Goal: Transaction & Acquisition: Book appointment/travel/reservation

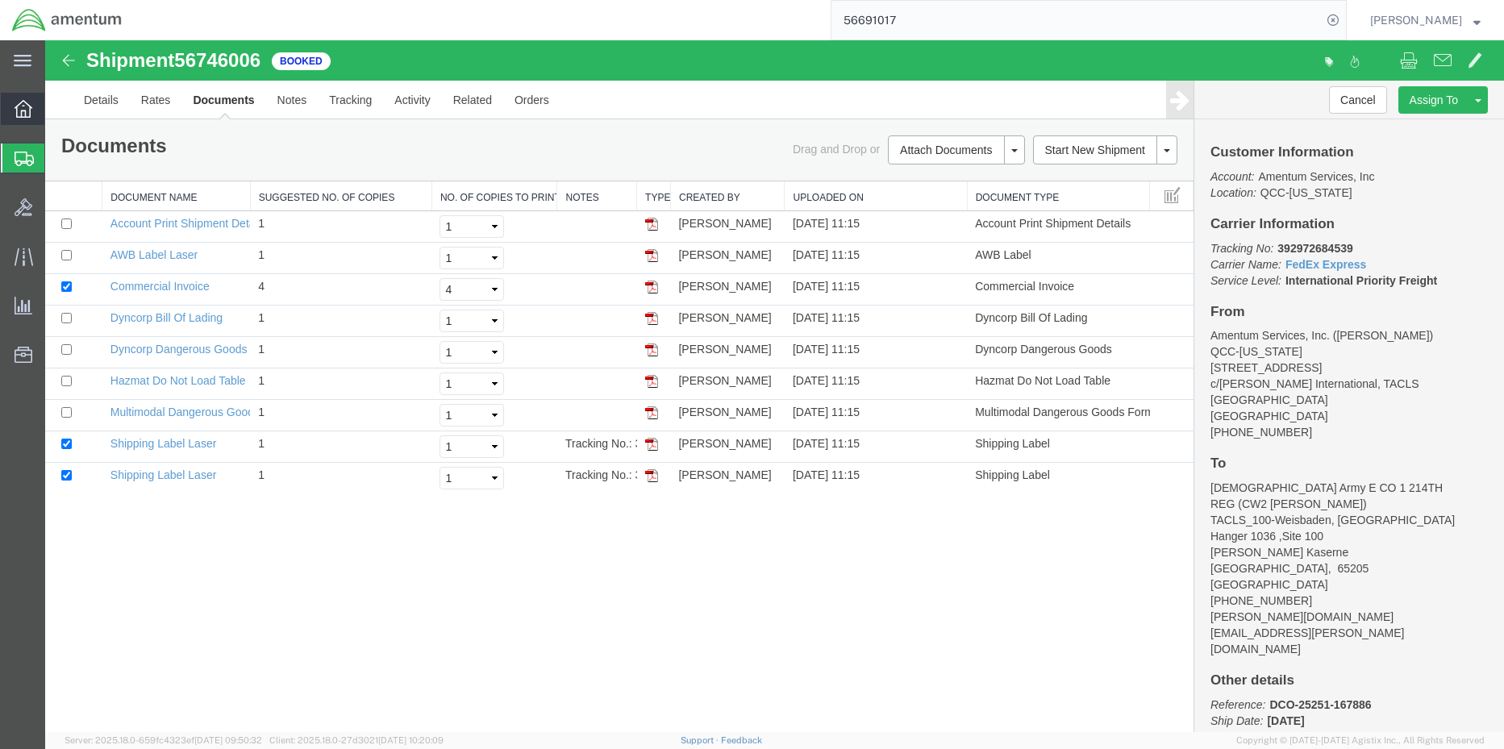
click at [23, 114] on icon at bounding box center [24, 109] width 18 height 18
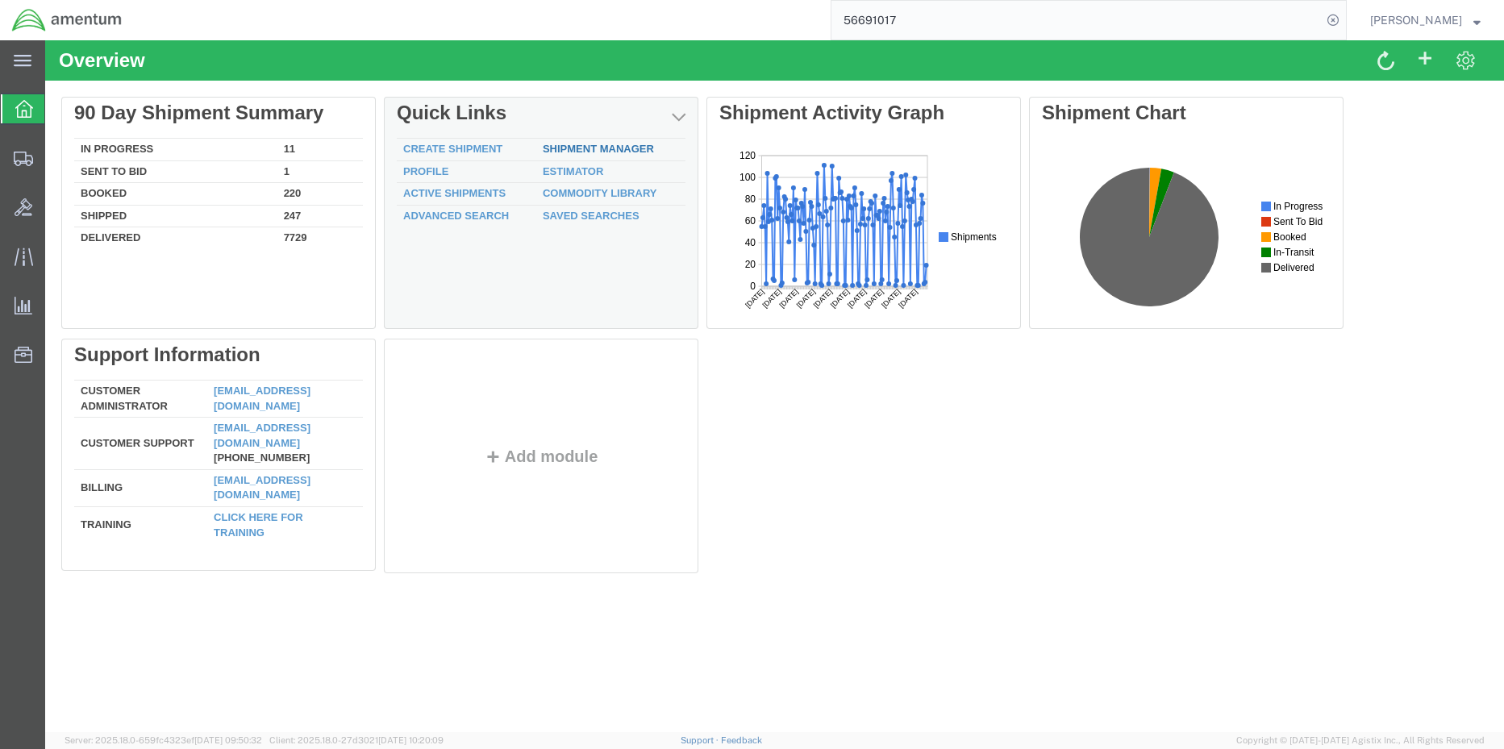
click at [599, 152] on link "Shipment Manager" at bounding box center [598, 149] width 111 height 12
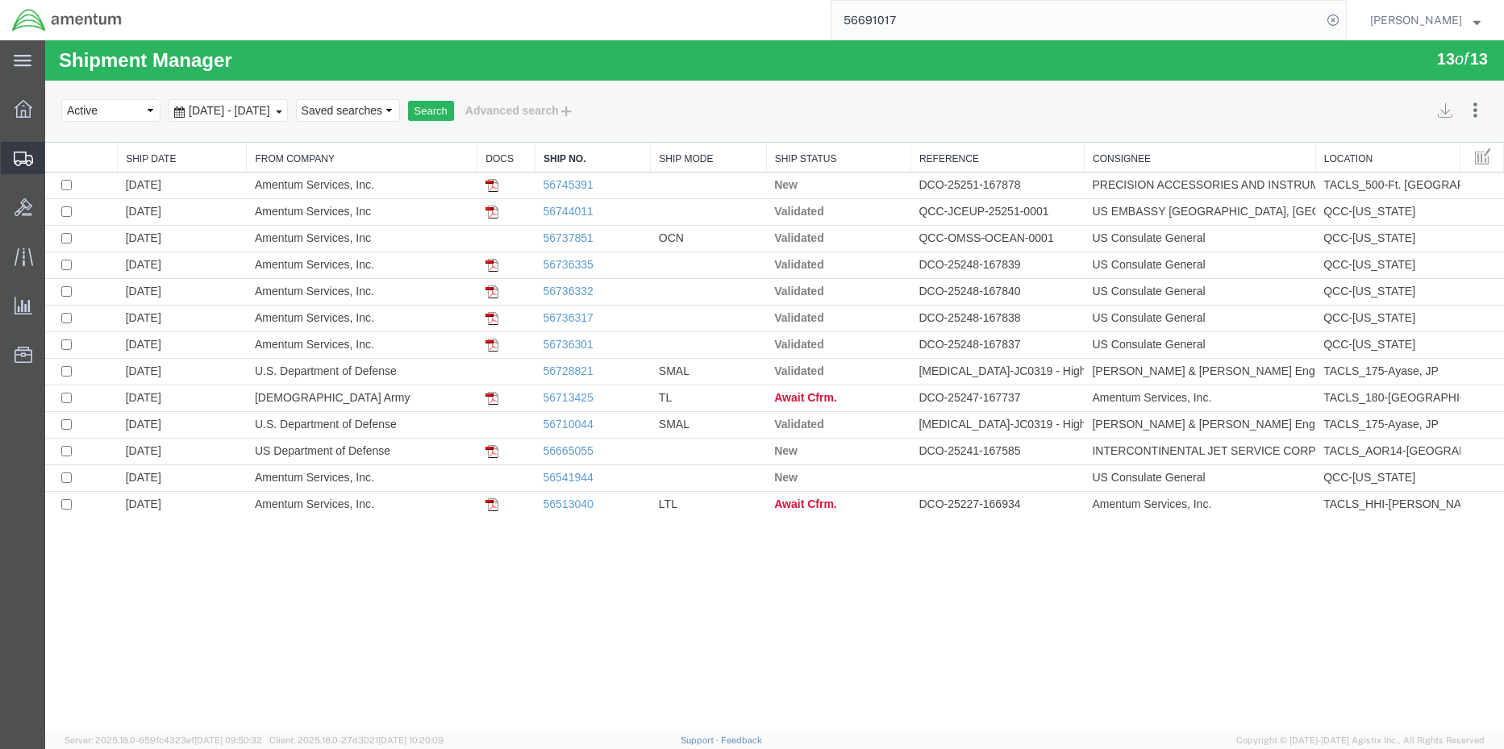
click at [0, 0] on span "Shipment Manager" at bounding box center [0, 0] width 0 height 0
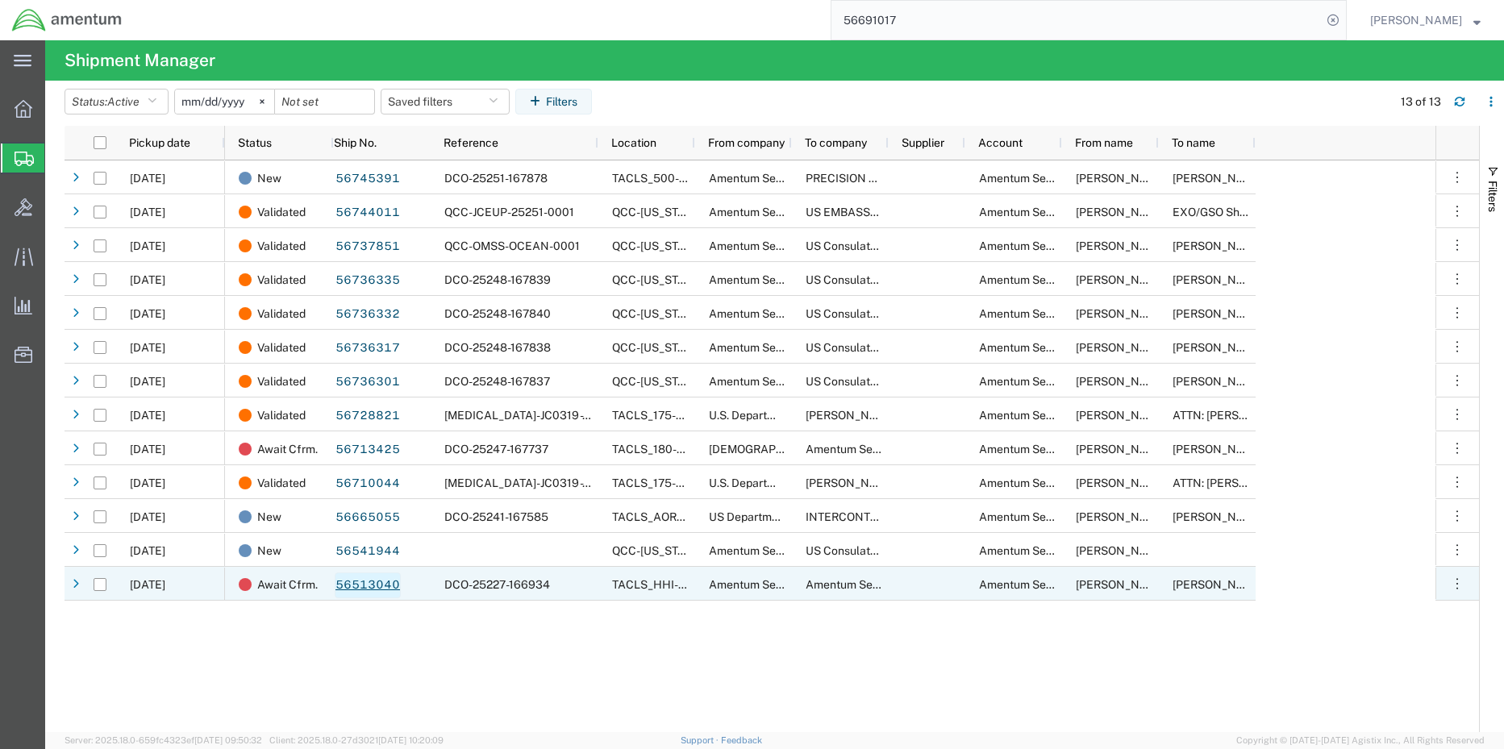
click at [360, 583] on link "56513040" at bounding box center [368, 586] width 66 height 26
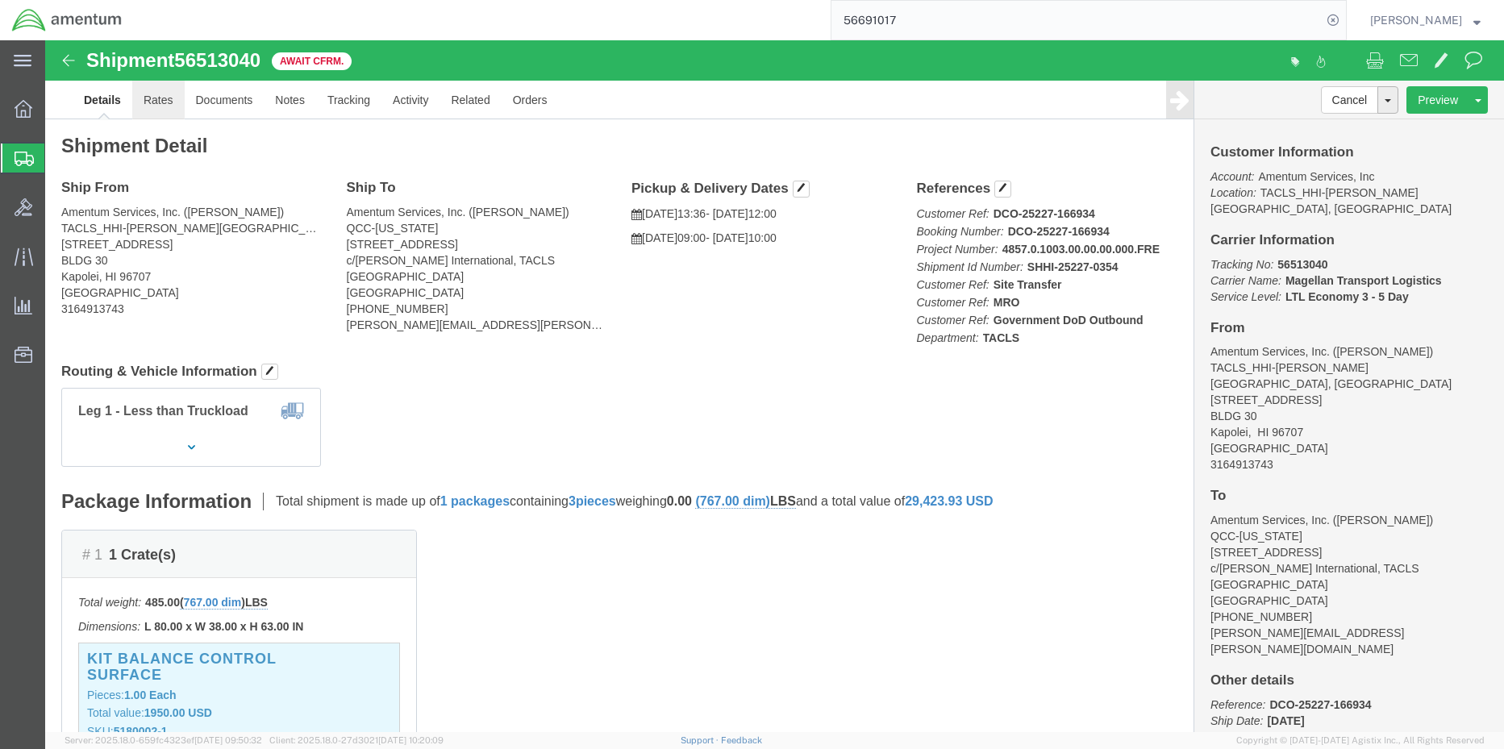
click link "Rates"
click at [0, 0] on span "Shipment Manager" at bounding box center [0, 0] width 0 height 0
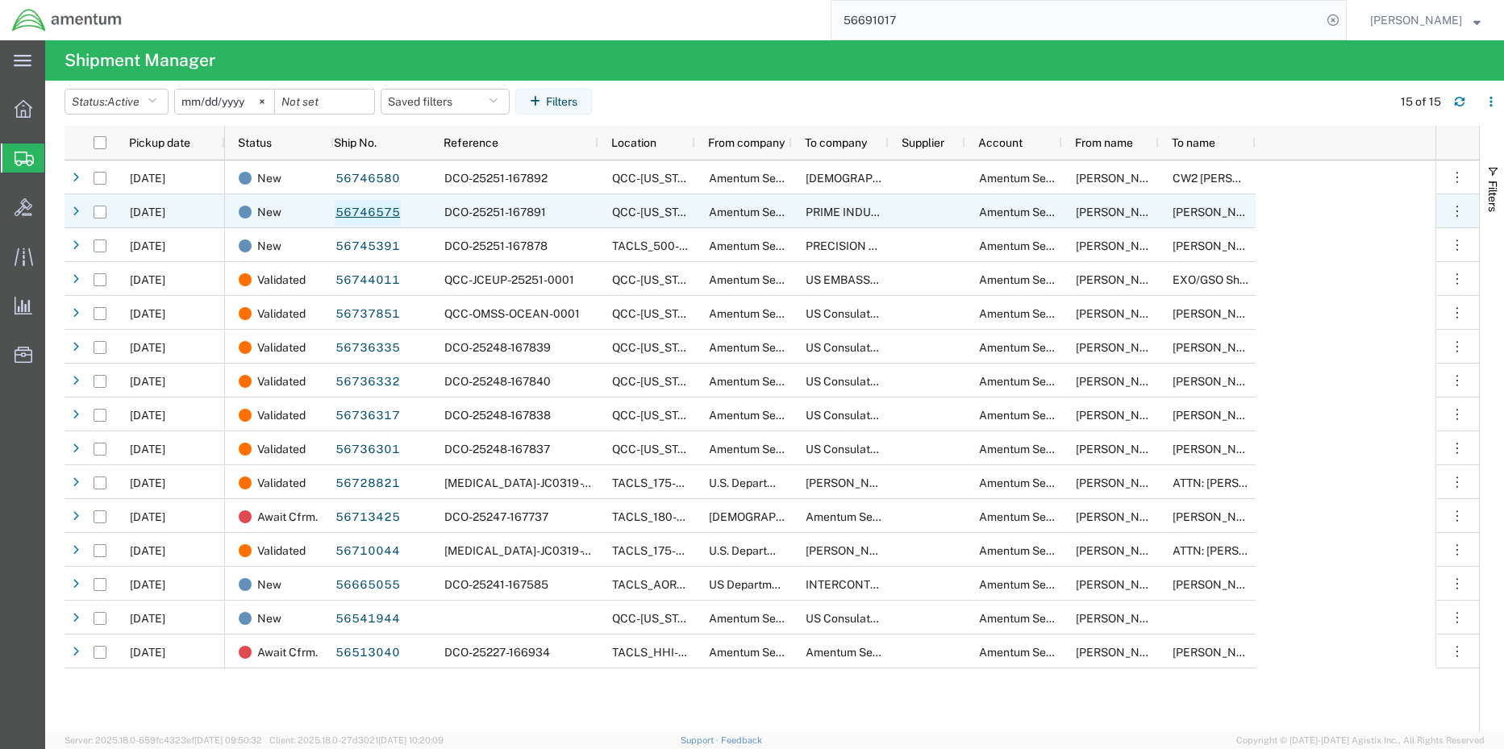
click at [357, 214] on link "56746575" at bounding box center [368, 213] width 66 height 26
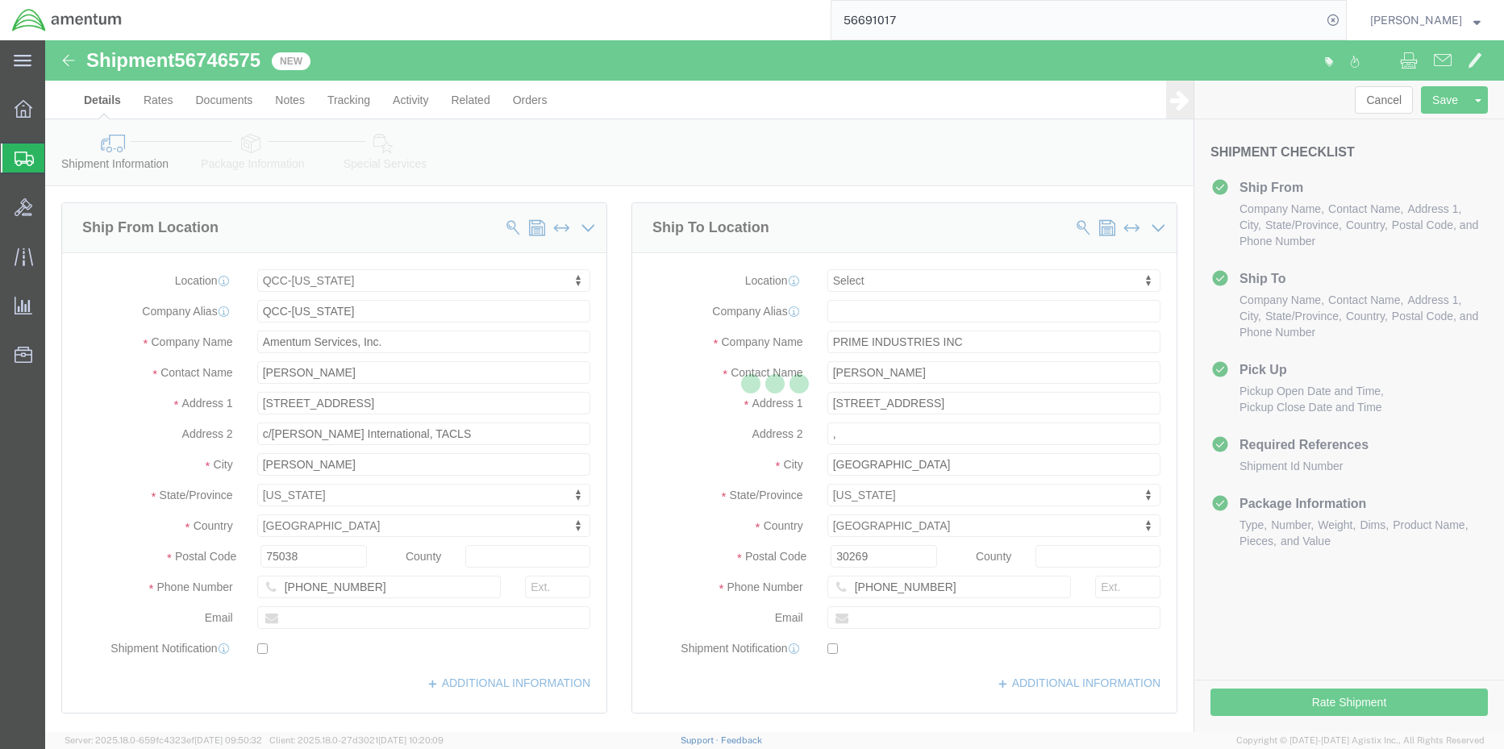
select select "42668"
select select
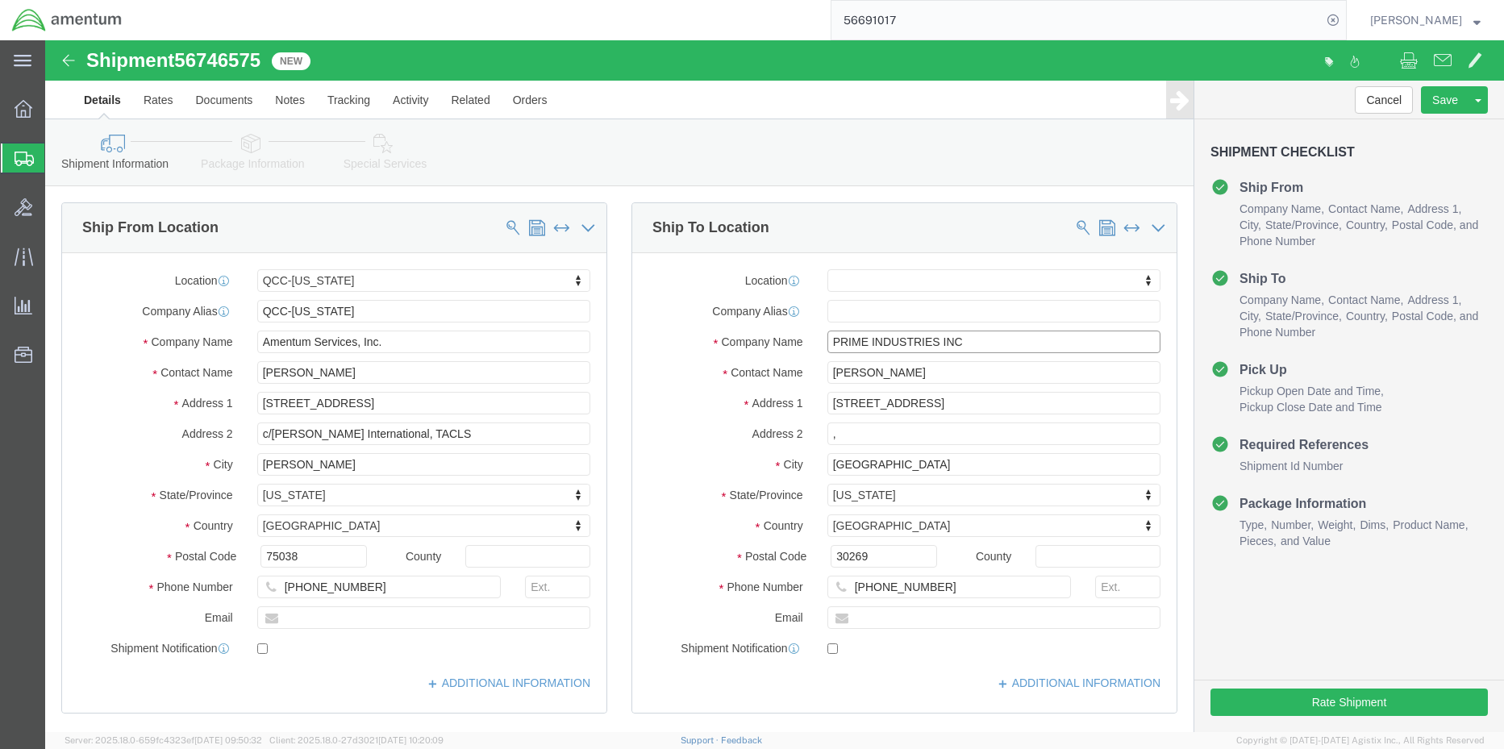
drag, startPoint x: 931, startPoint y: 299, endPoint x: 747, endPoint y: 295, distance: 183.9
click div "Company Name PRIME INDUSTRIES INC"
type input "[PERSON_NAME] [PERSON_NAME]"
type input "[PERSON_NAME]"
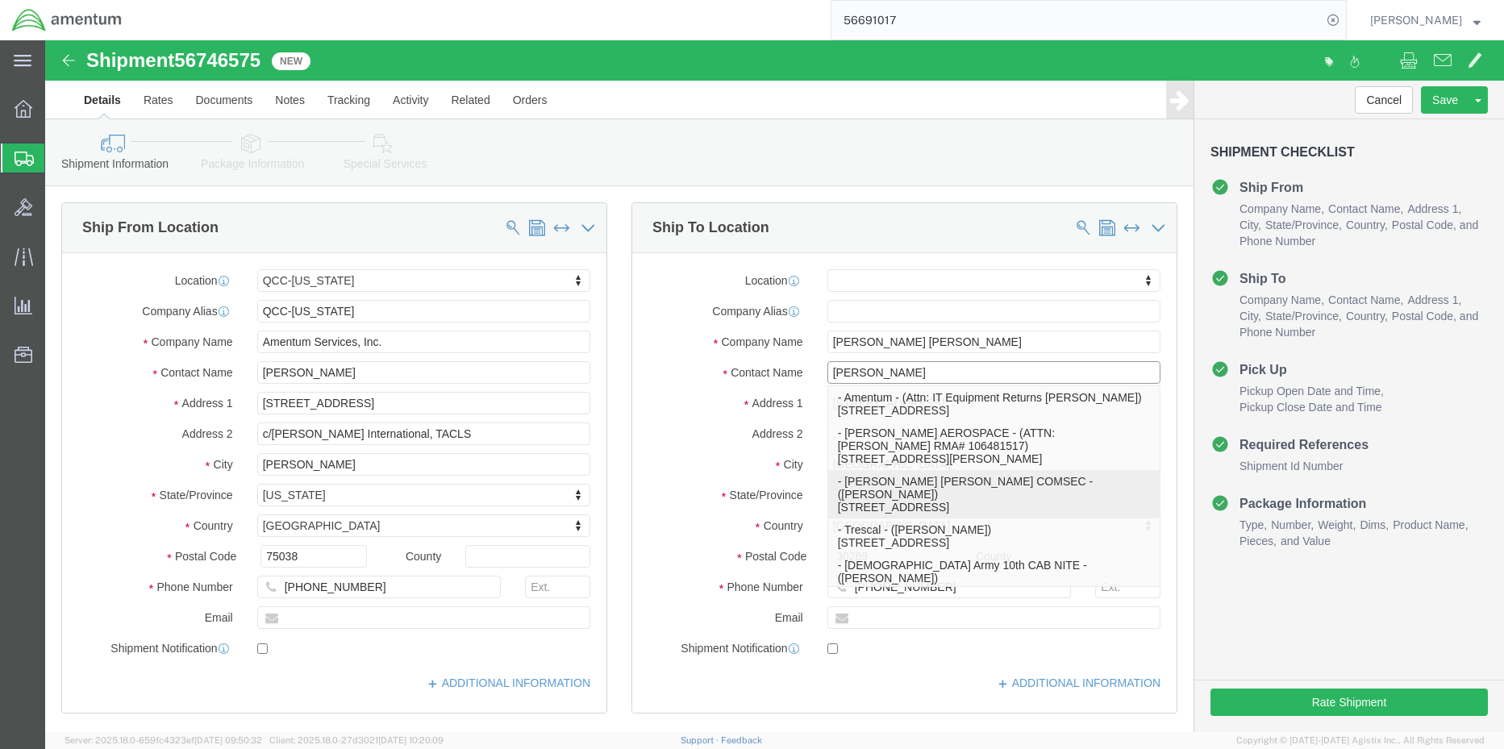
click p "- [PERSON_NAME] [PERSON_NAME] COMSEC - ([PERSON_NAME]) [STREET_ADDRESS]"
select select "IA"
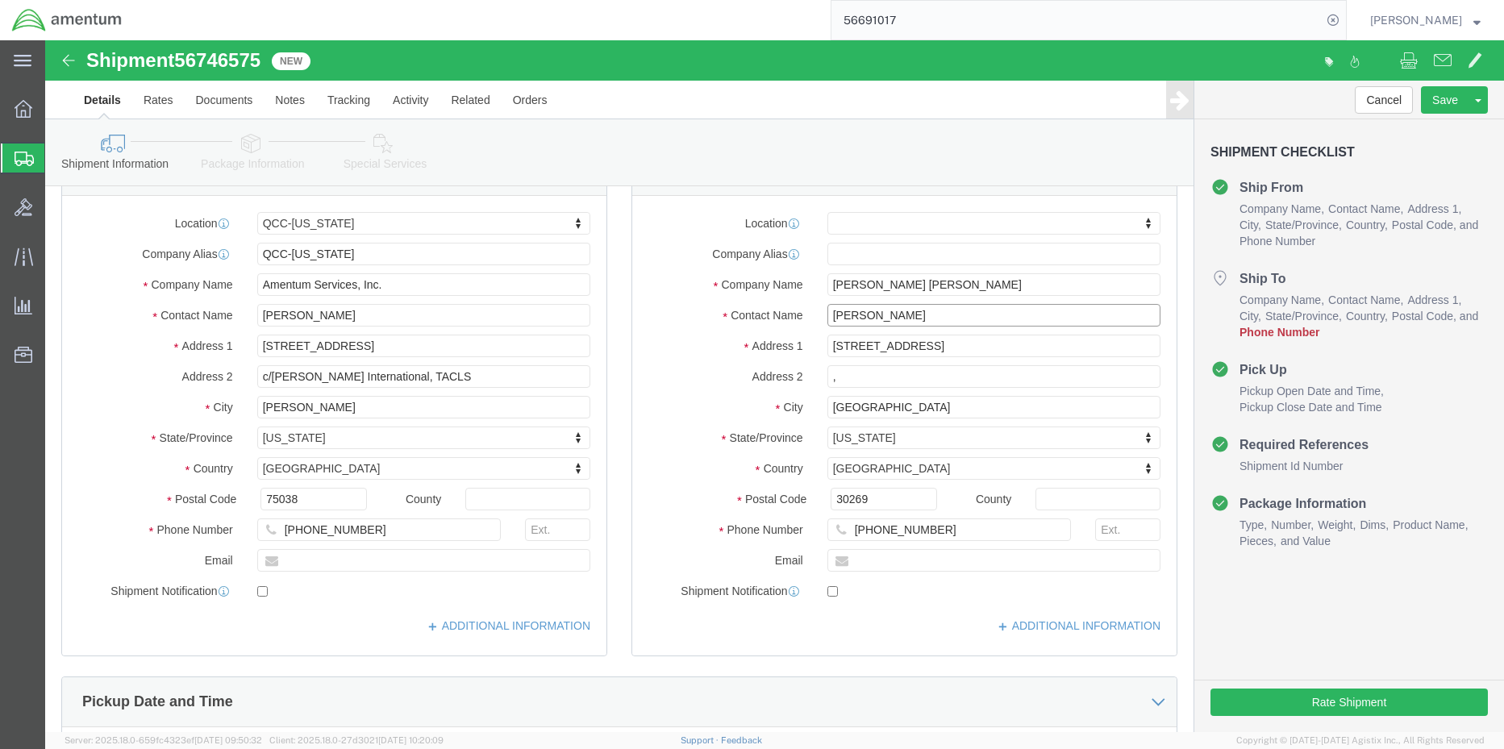
scroll to position [81, 0]
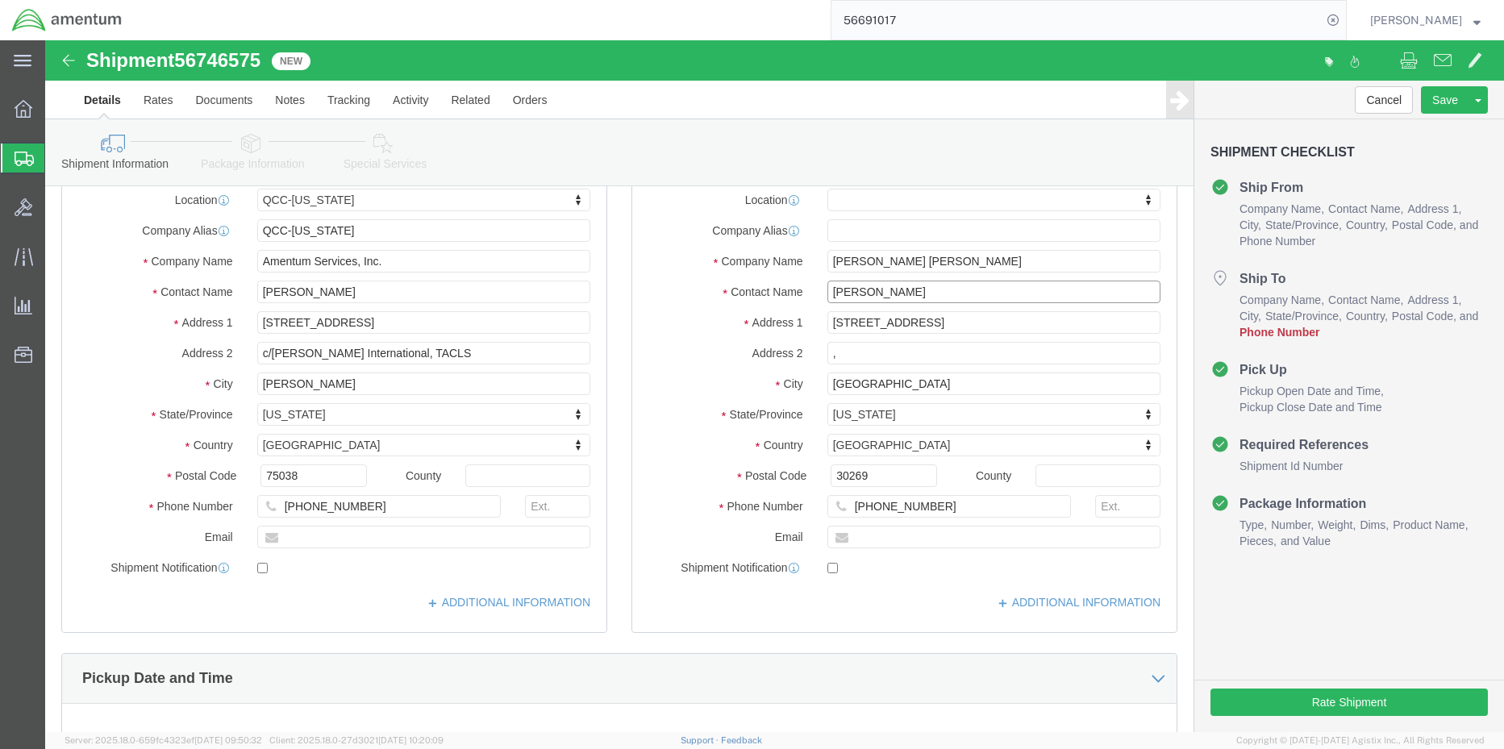
type input "[PERSON_NAME]"
click input "[PHONE_NUMBER]"
type input "[PHONE_NUMBER]"
click button "Rate Shipment"
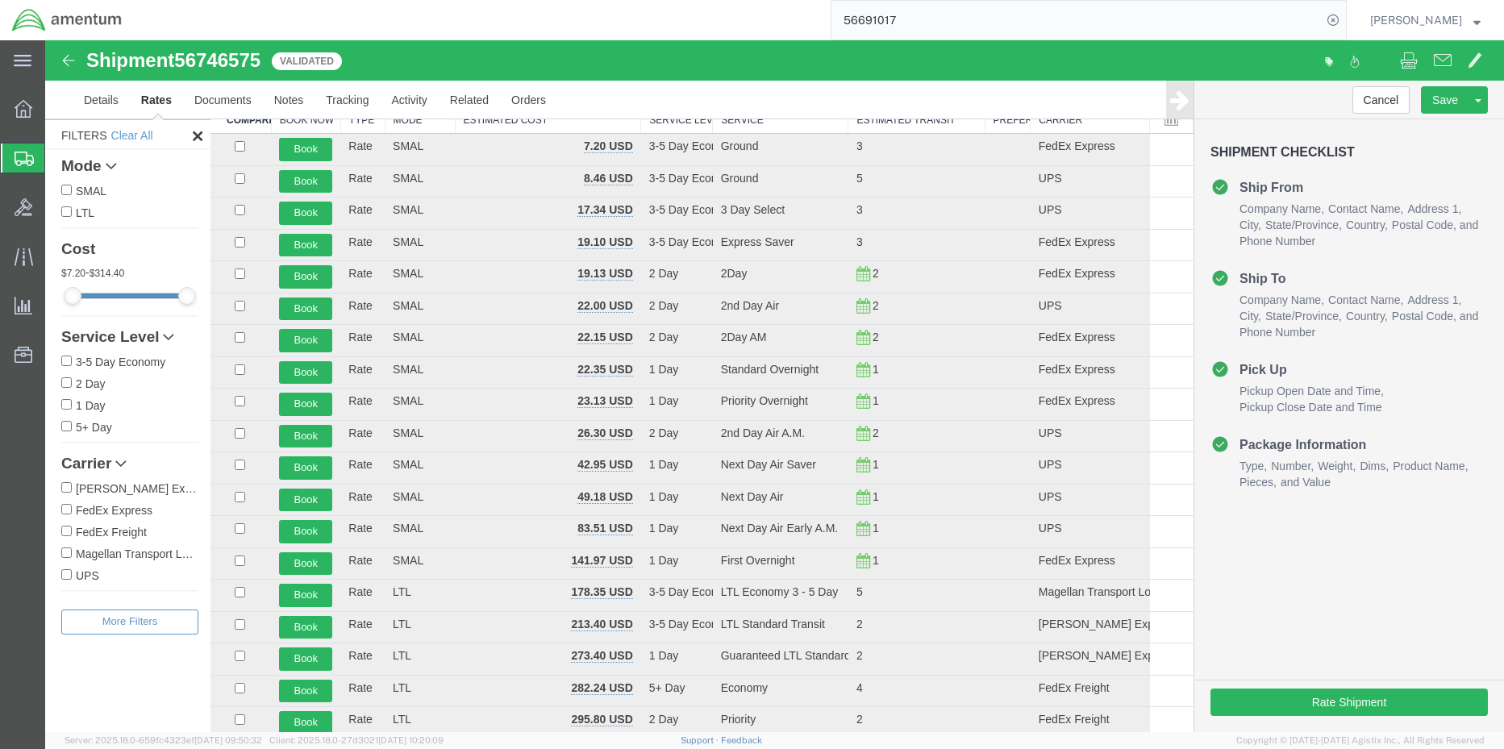
click at [65, 509] on input "FedEx Express" at bounding box center [66, 509] width 10 height 10
checkbox input "true"
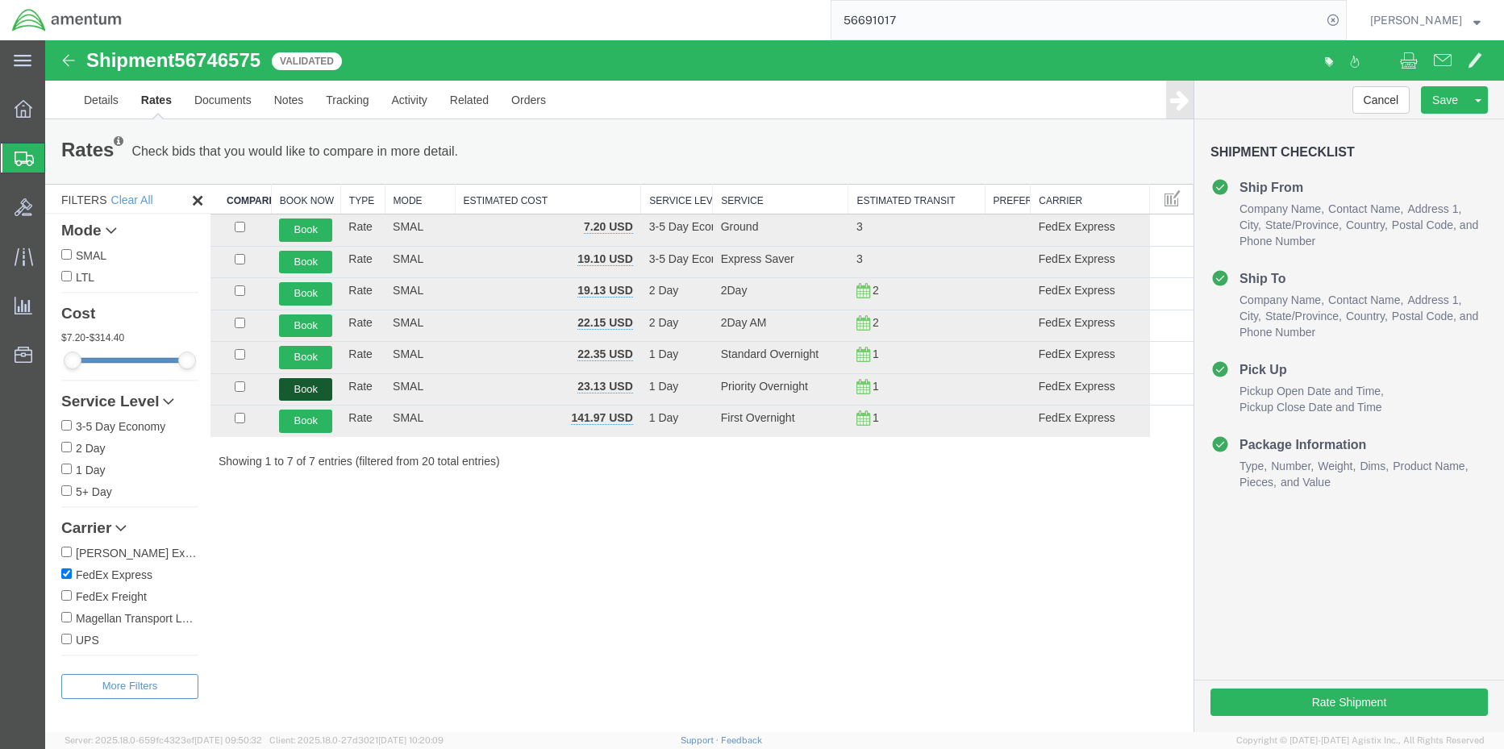
click at [288, 385] on button "Book" at bounding box center [305, 389] width 53 height 23
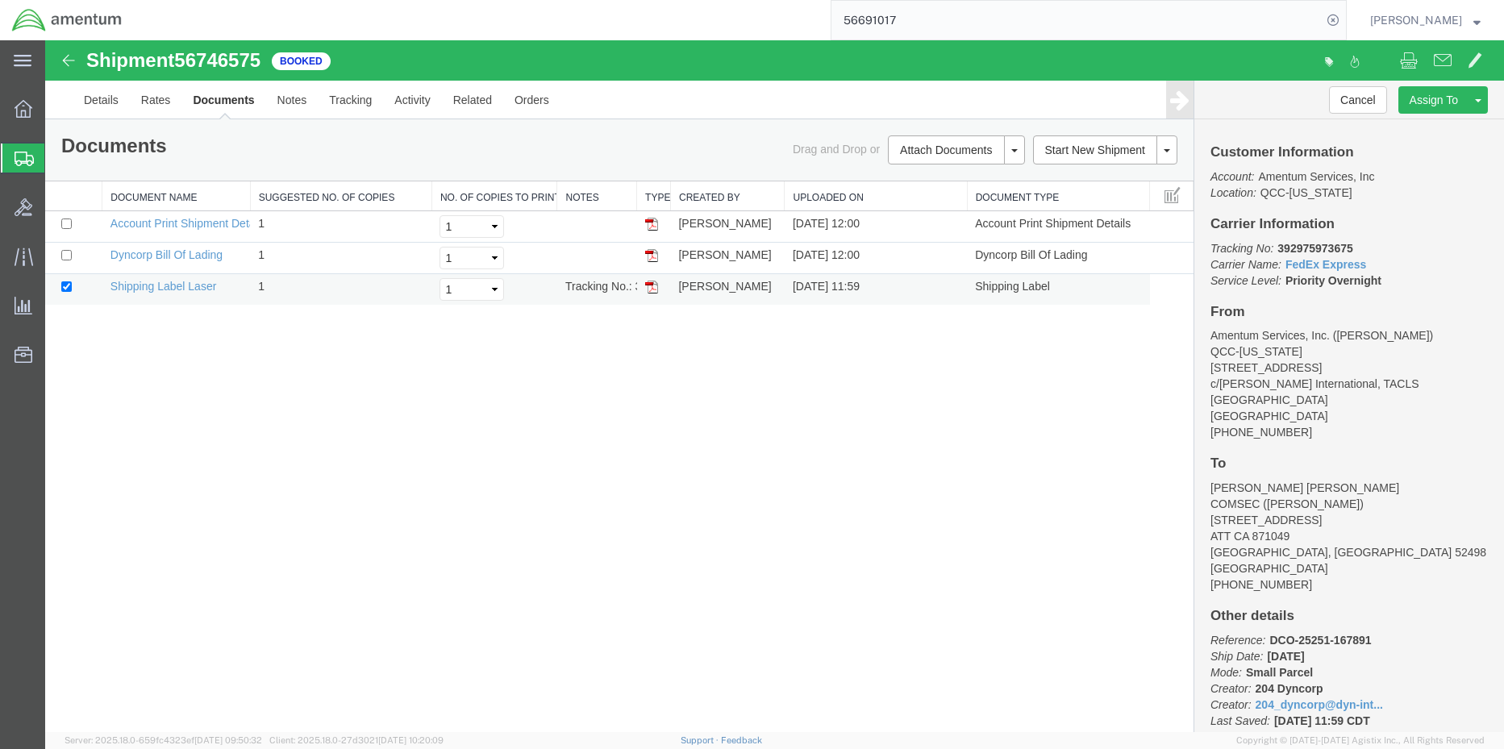
drag, startPoint x: 647, startPoint y: 289, endPoint x: 661, endPoint y: 303, distance: 20.5
click at [647, 289] on img at bounding box center [651, 287] width 13 height 13
click at [1333, 249] on b "392975973675" at bounding box center [1314, 248] width 75 height 13
click at [1332, 248] on b "392975973675" at bounding box center [1314, 248] width 75 height 13
click at [1314, 245] on b "392975973675" at bounding box center [1314, 248] width 75 height 13
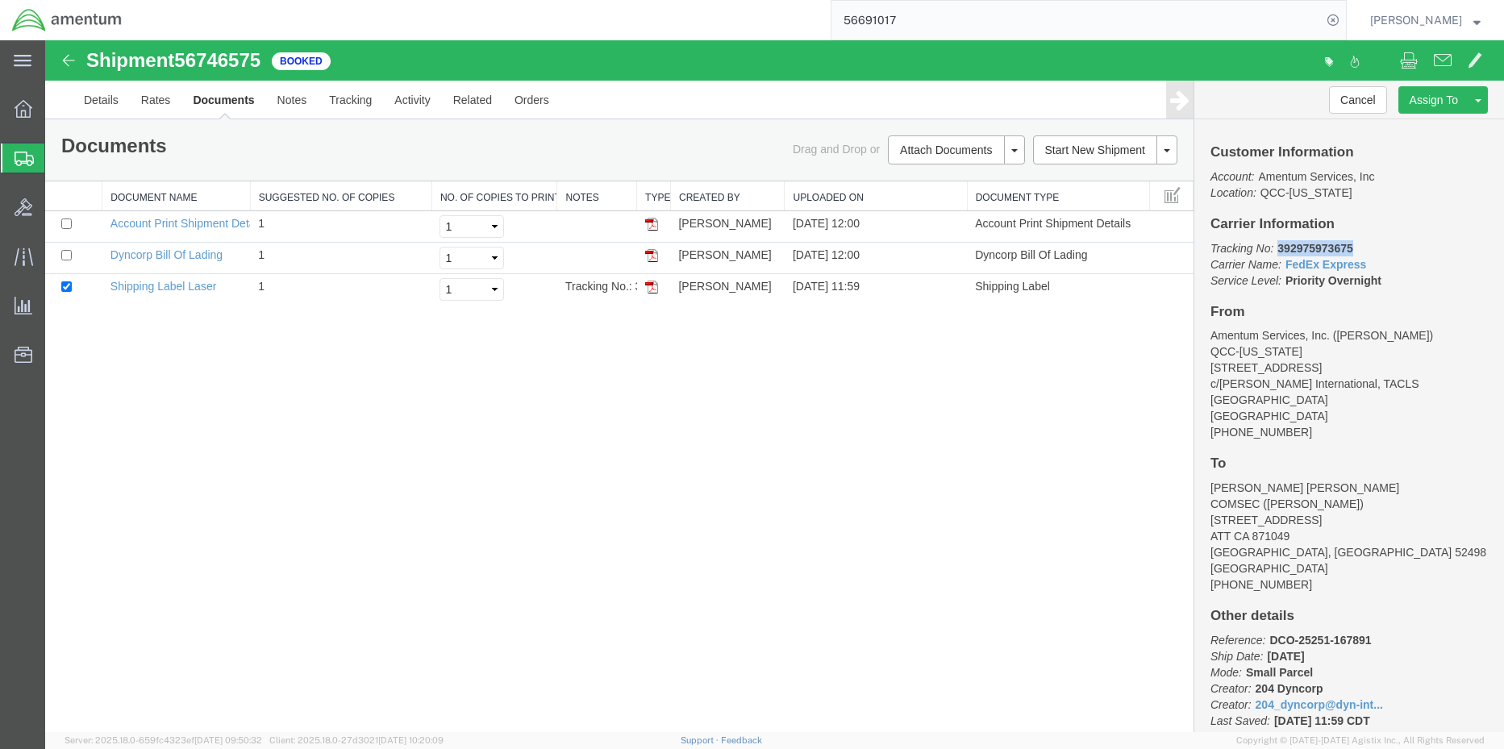
click at [1313, 245] on b "392975973675" at bounding box center [1314, 248] width 75 height 13
